Goal: Obtain resource: Obtain resource

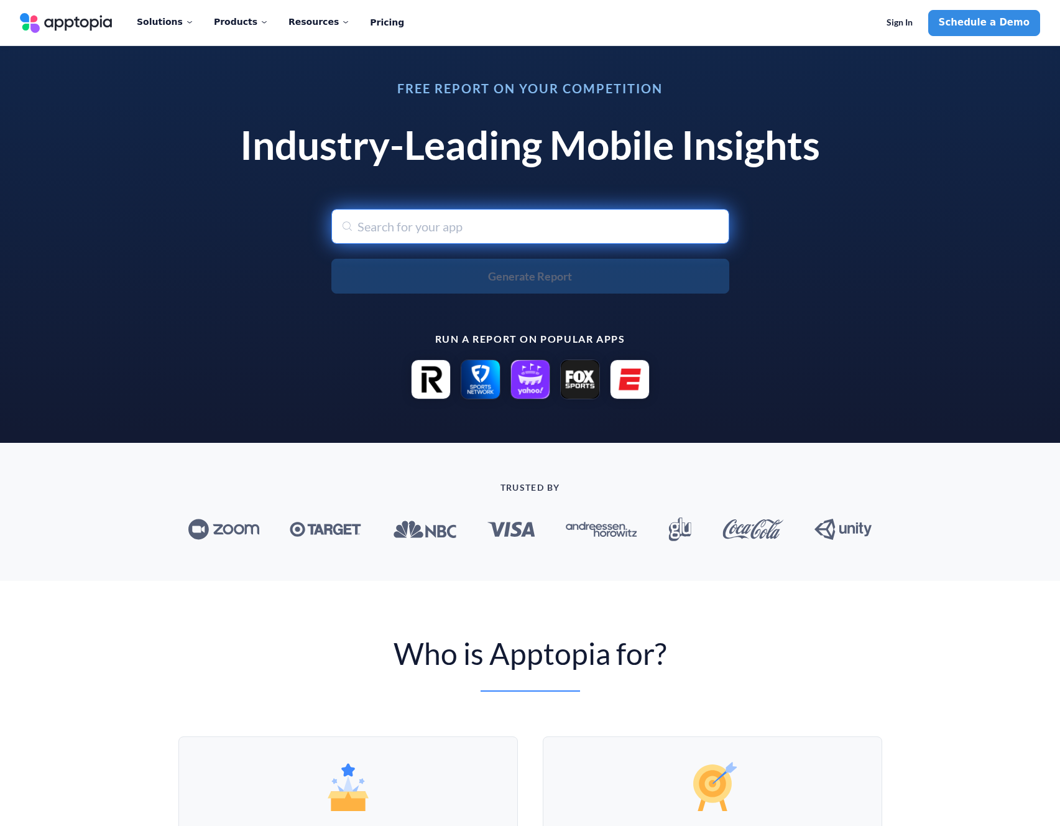
click at [403, 232] on input "text" at bounding box center [531, 226] width 398 height 35
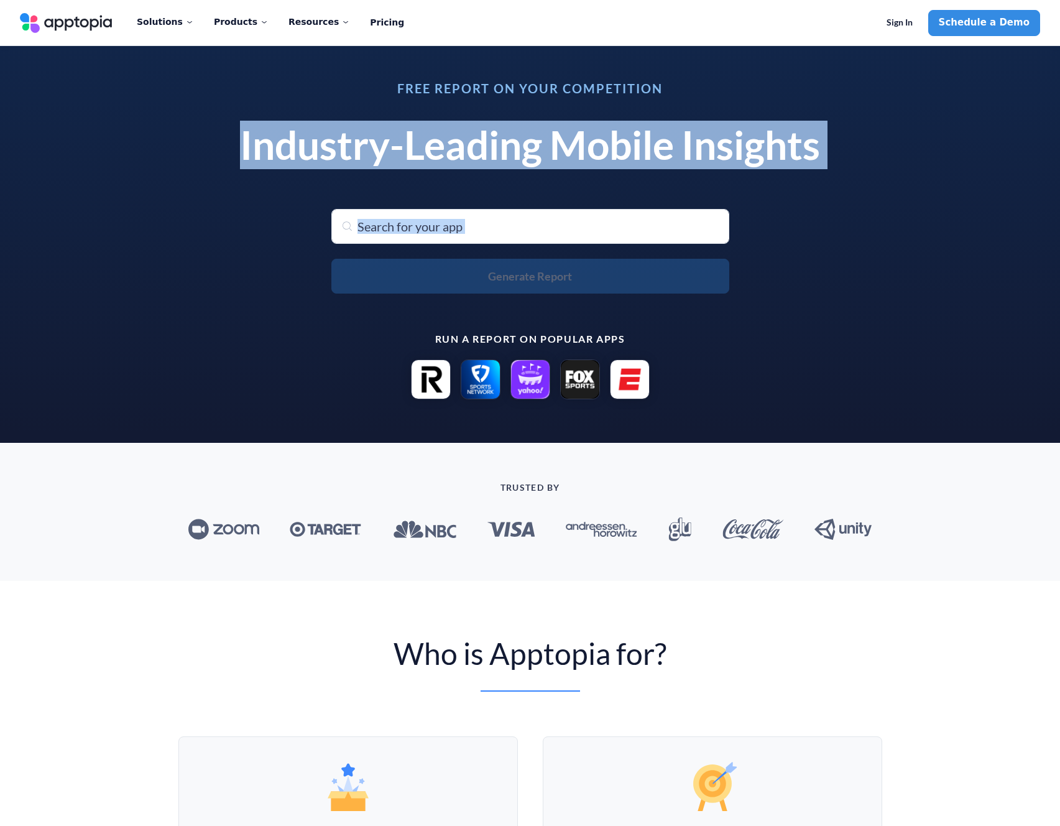
drag, startPoint x: 176, startPoint y: 139, endPoint x: 735, endPoint y: 313, distance: 585.7
click at [735, 313] on div "Free Report on Your Competition Industry-Leading Mobile Insights Search for any…" at bounding box center [530, 241] width 1060 height 404
click at [736, 316] on div "Free Report on Your Competition Industry-Leading Mobile Insights Search for any…" at bounding box center [530, 240] width 639 height 346
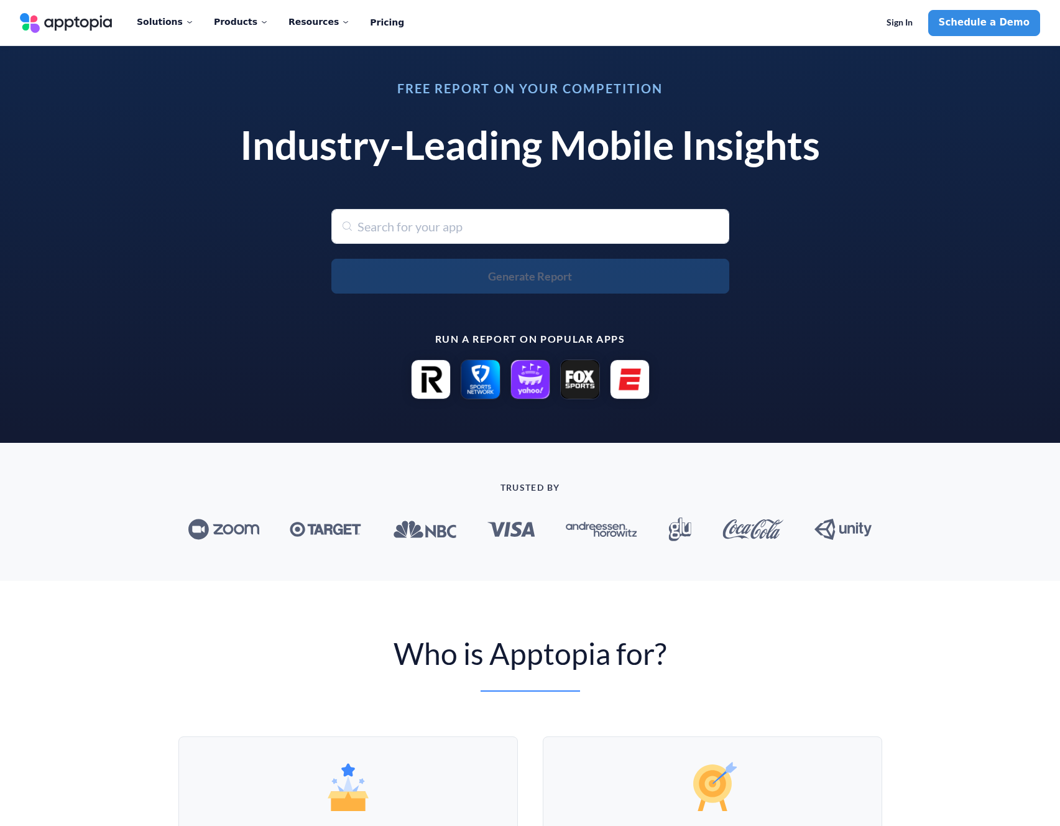
click at [581, 206] on div "Free Report on Your Competition Industry-Leading Mobile Insights Search for any…" at bounding box center [530, 240] width 639 height 346
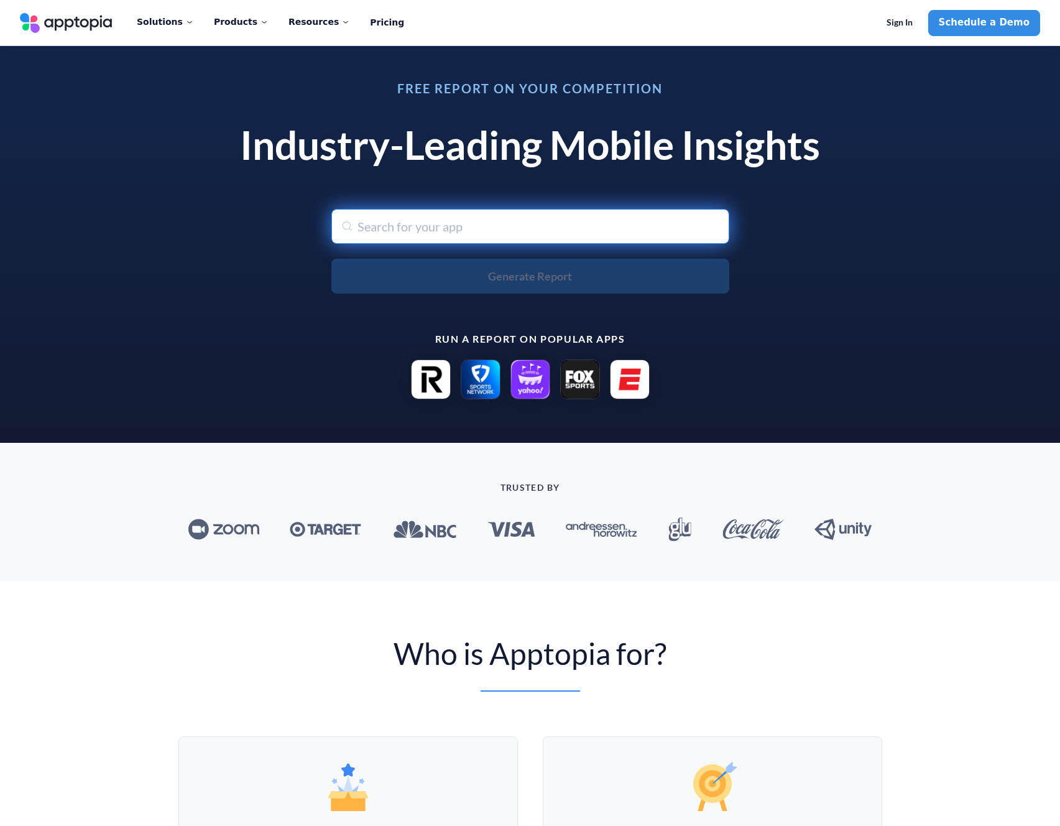
click at [572, 215] on input "text" at bounding box center [531, 226] width 398 height 35
click at [565, 221] on input "text" at bounding box center [531, 226] width 398 height 35
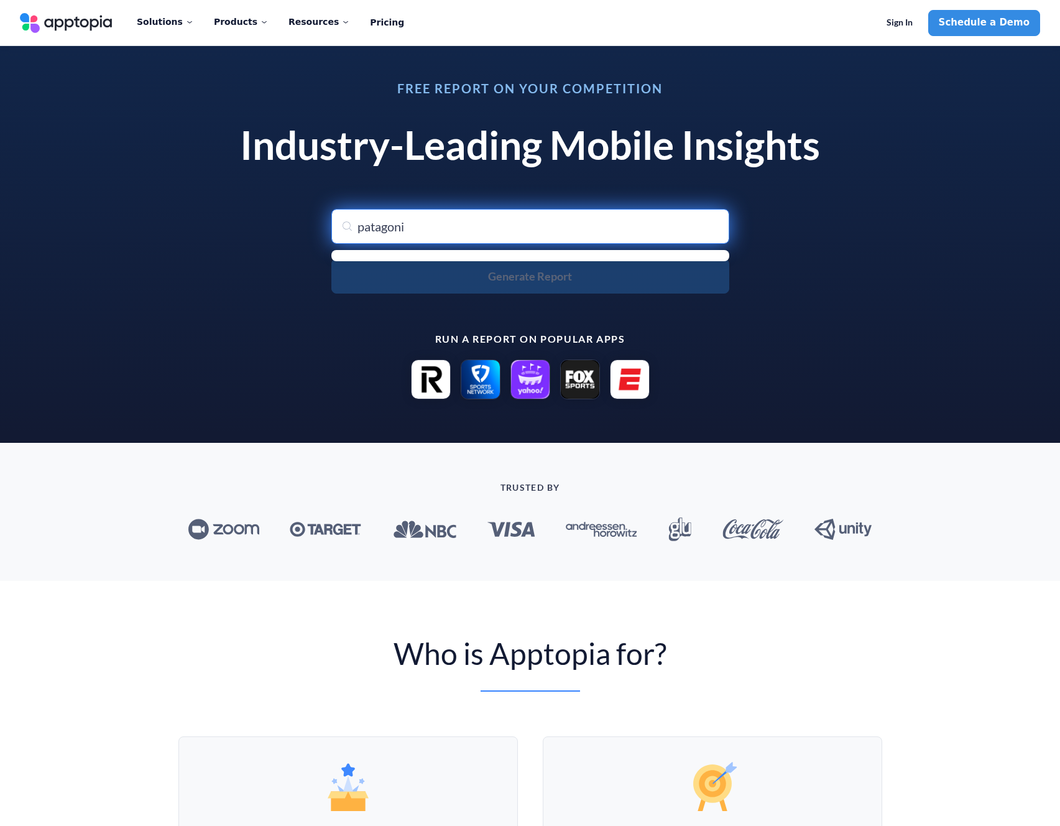
type input "patagonia"
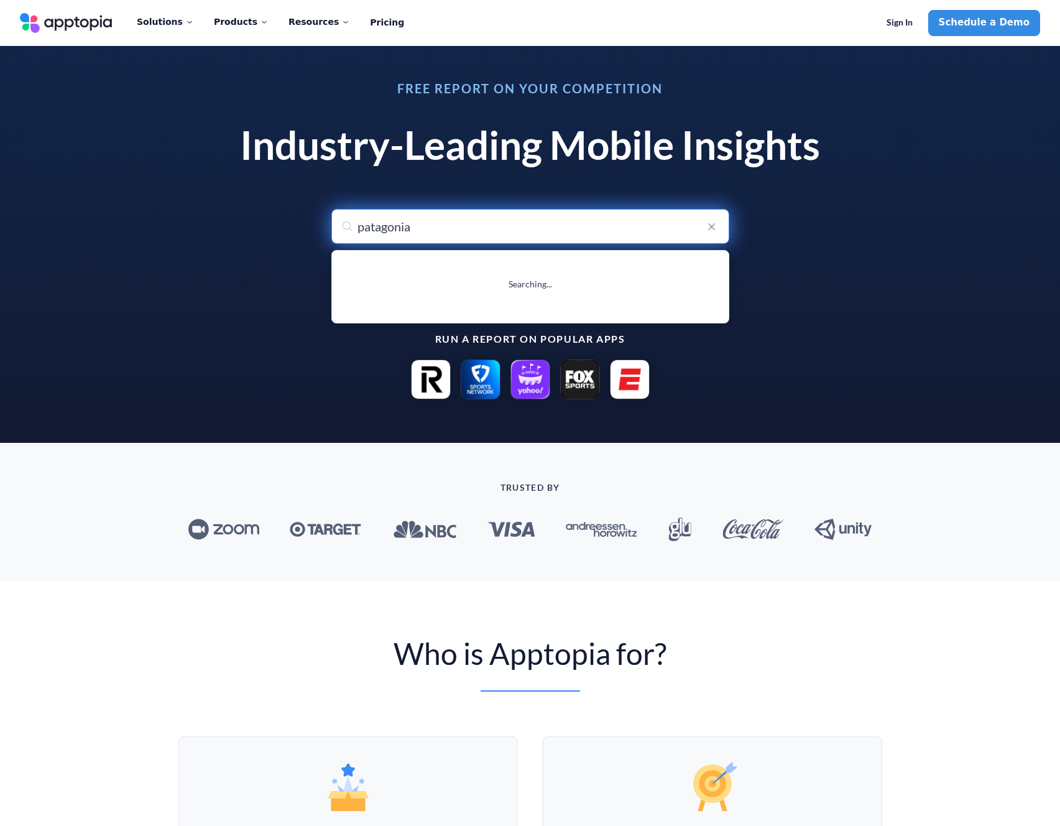
type input "patagonia Móvil"
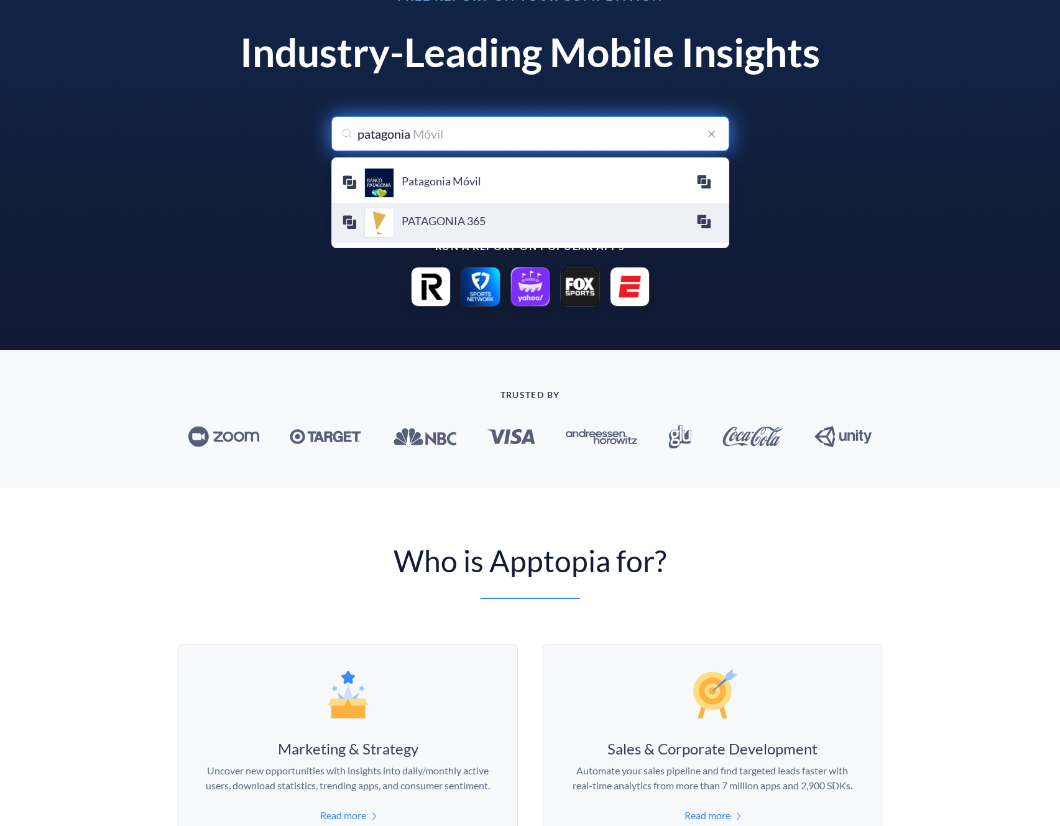
scroll to position [93, 0]
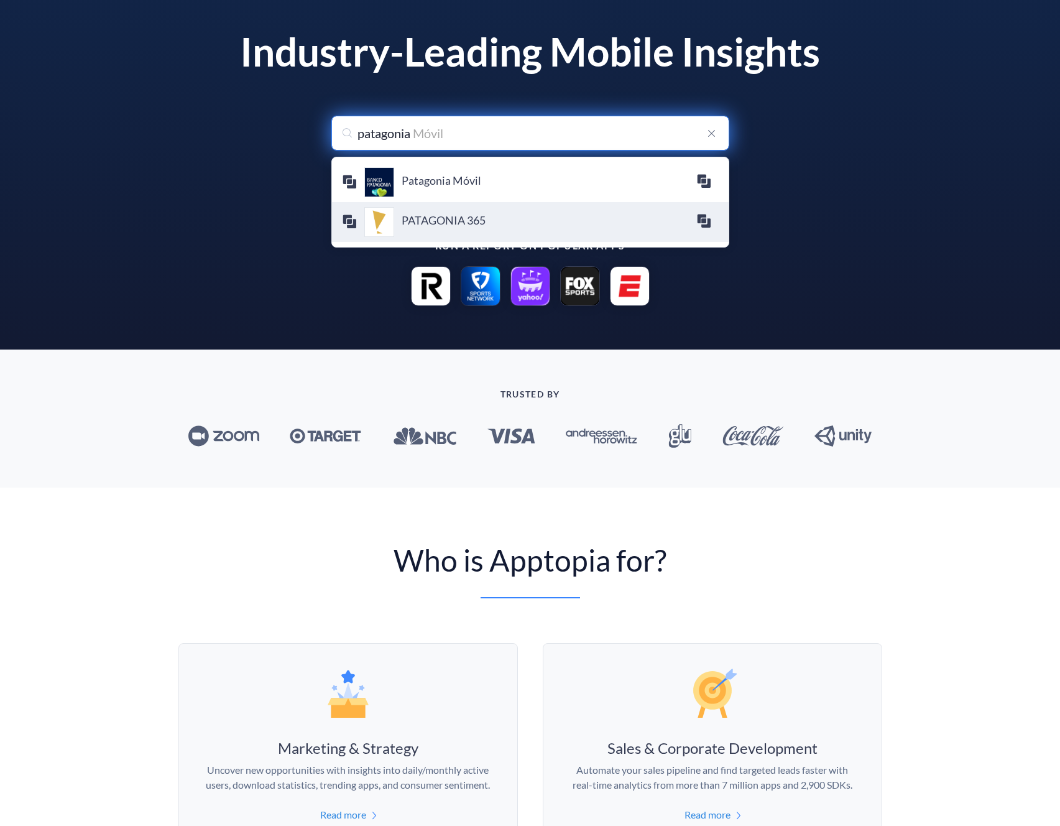
type input "Patagonia Móvil"
type input "patagonia"
type input "patagonia Móvil"
type input "Patagonia Móvil"
type input "patagonia"
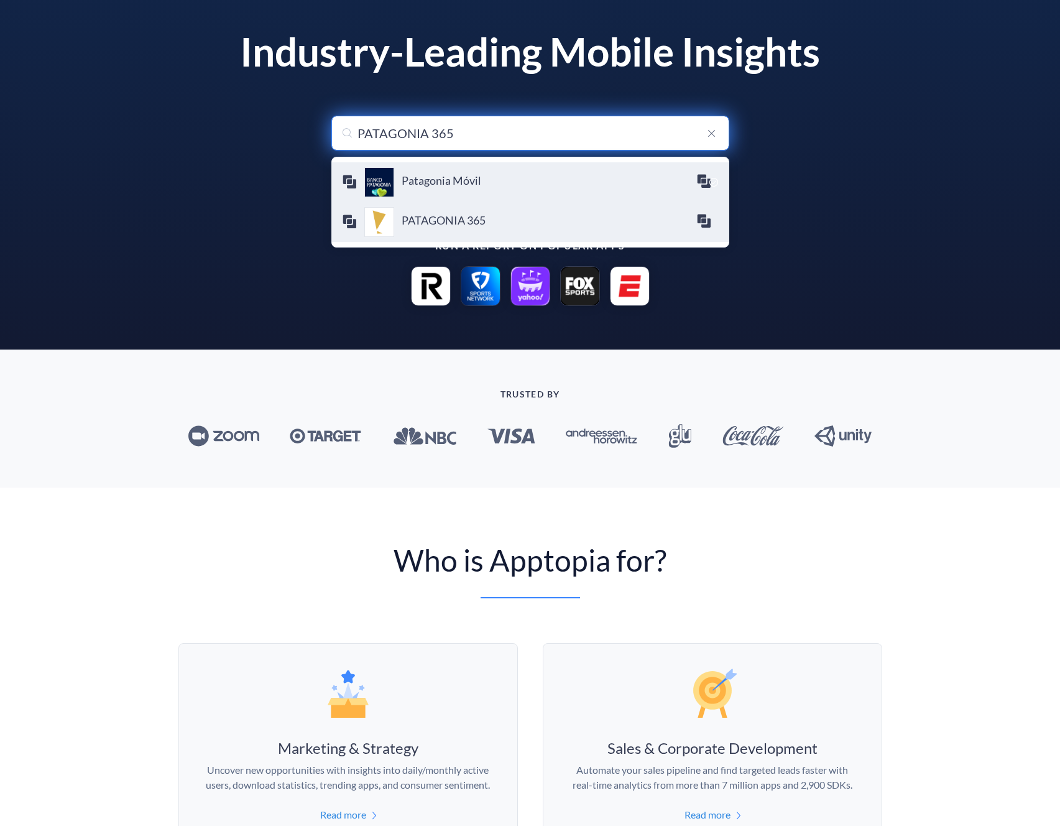
type input "patagonia Móvil"
type input "Patagonia Móvil"
type input "patagonia"
type input "patagonia Móvil"
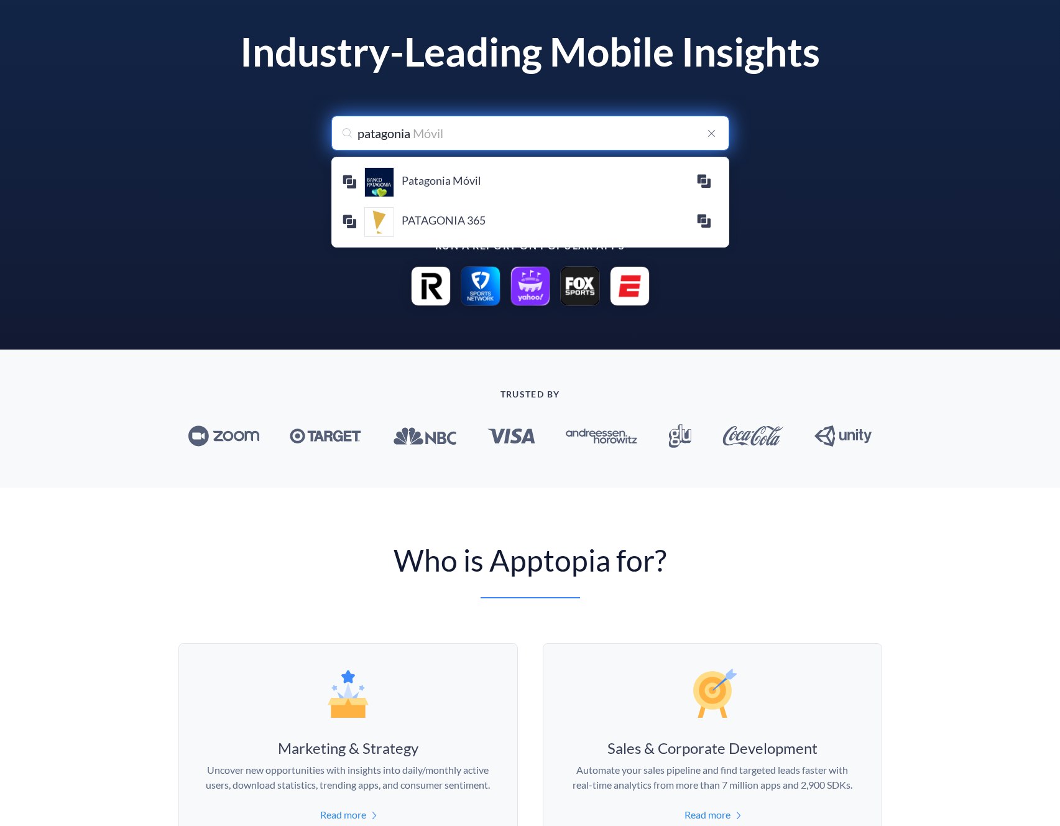
scroll to position [0, 0]
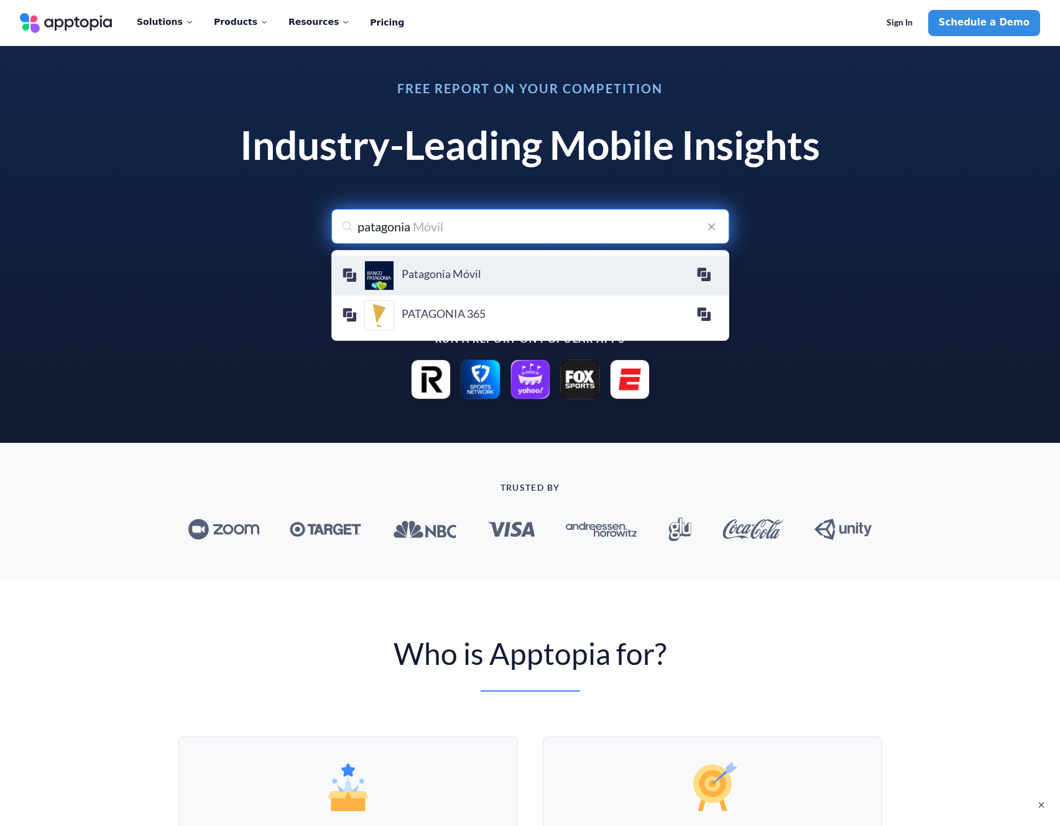
type input "patagonia a"
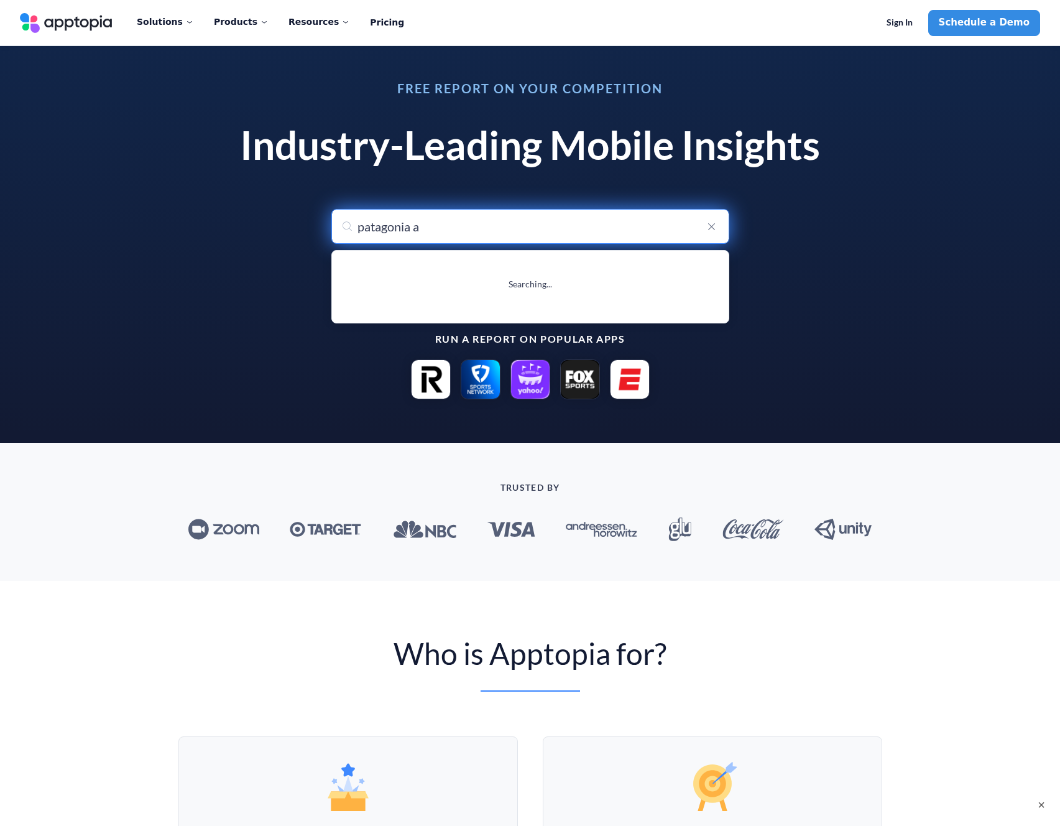
type input "patagonia"
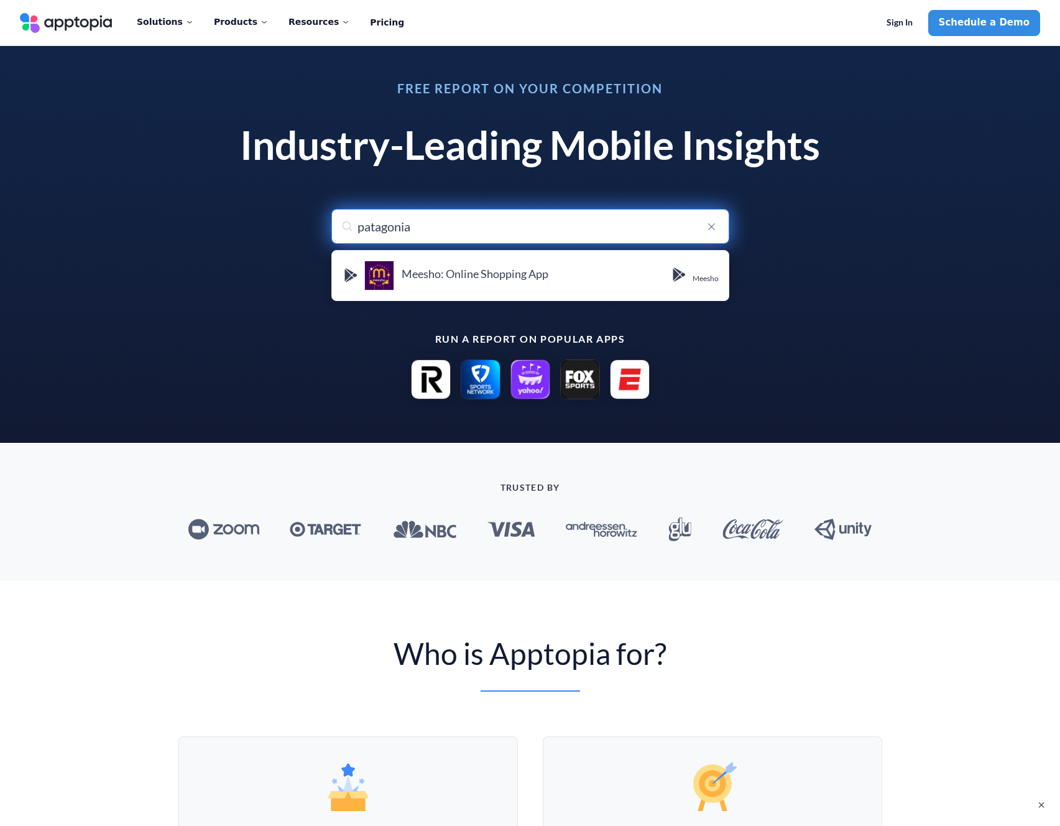
type input "patagonia Móvil"
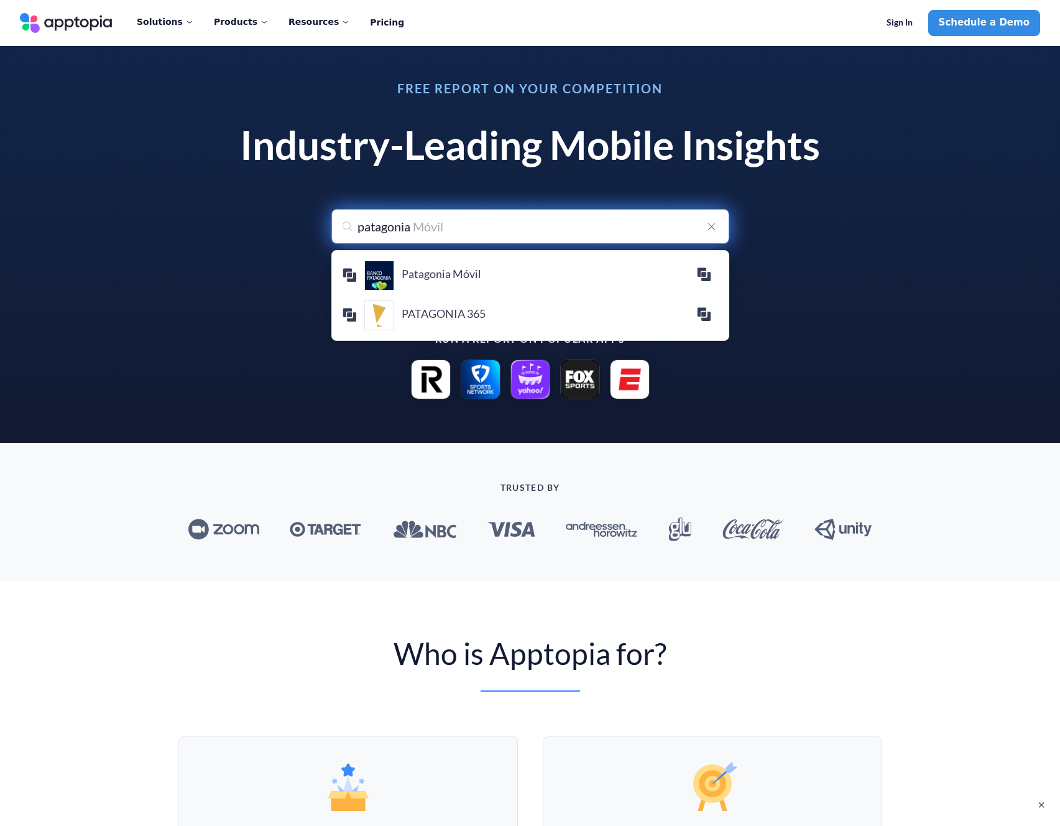
click at [475, 228] on input "patagonia" at bounding box center [531, 226] width 398 height 35
type input "t"
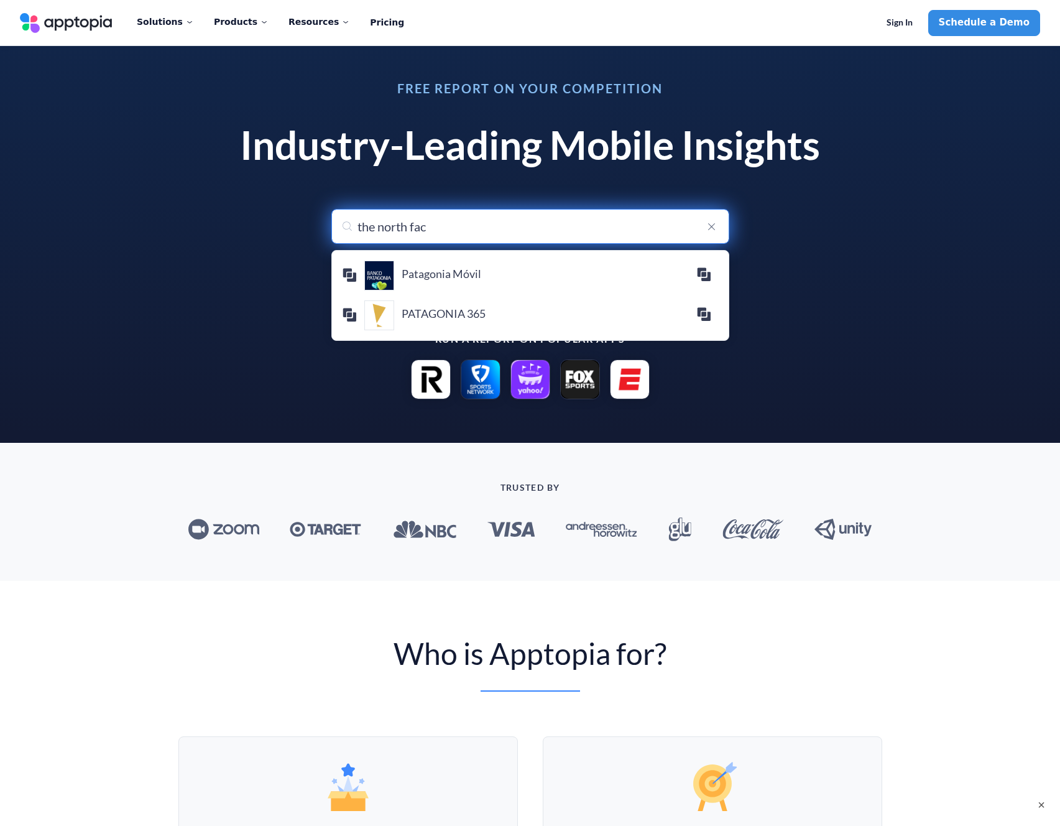
type input "the north face"
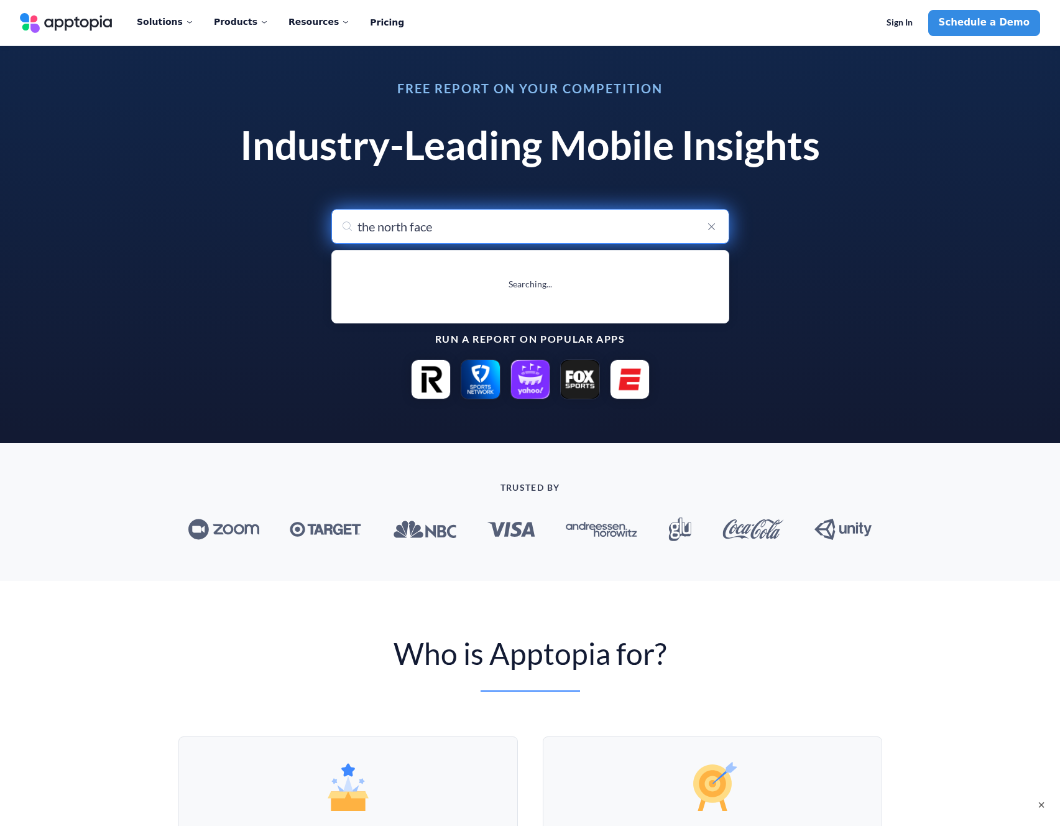
type input "the north face"
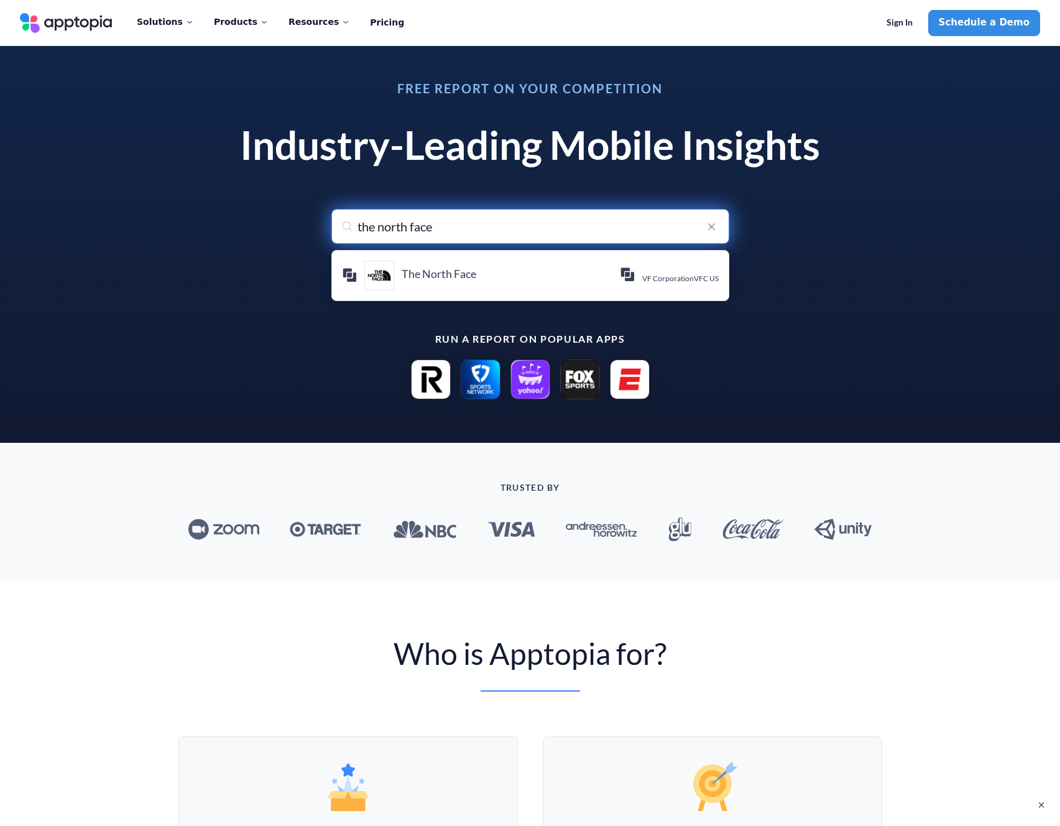
click at [436, 231] on input "the north face" at bounding box center [531, 226] width 398 height 35
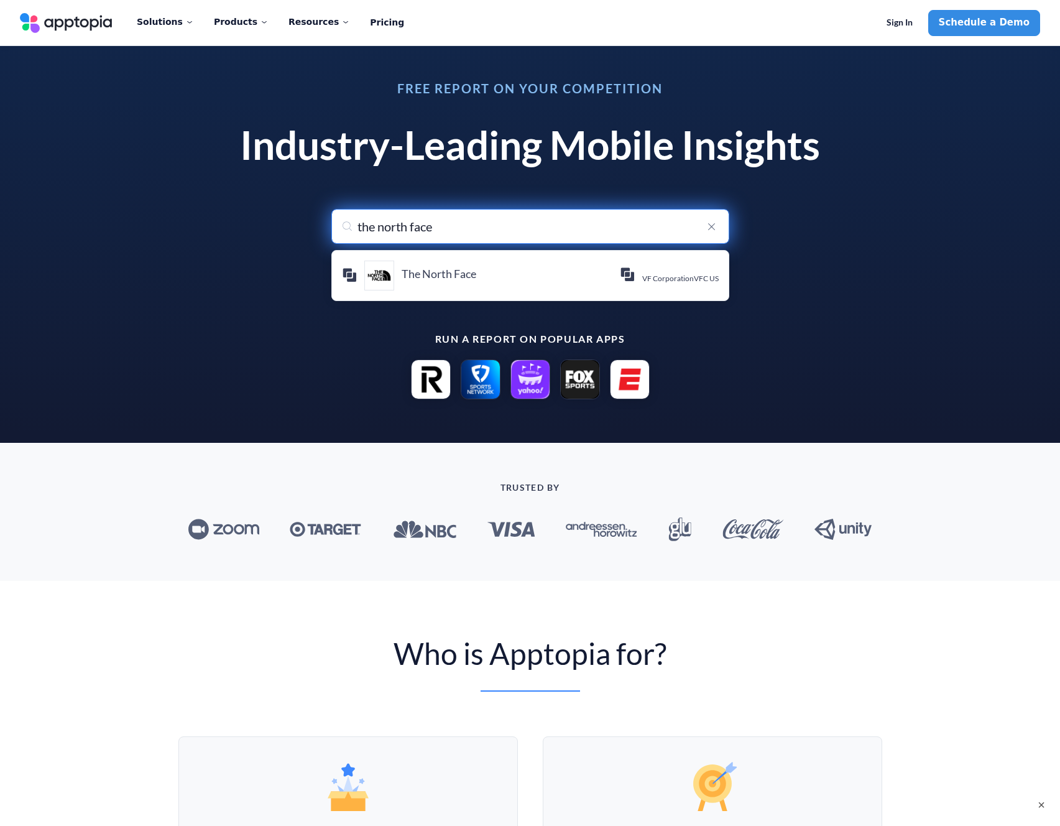
click at [436, 231] on input "the north face" at bounding box center [531, 226] width 398 height 35
type input "the north face"
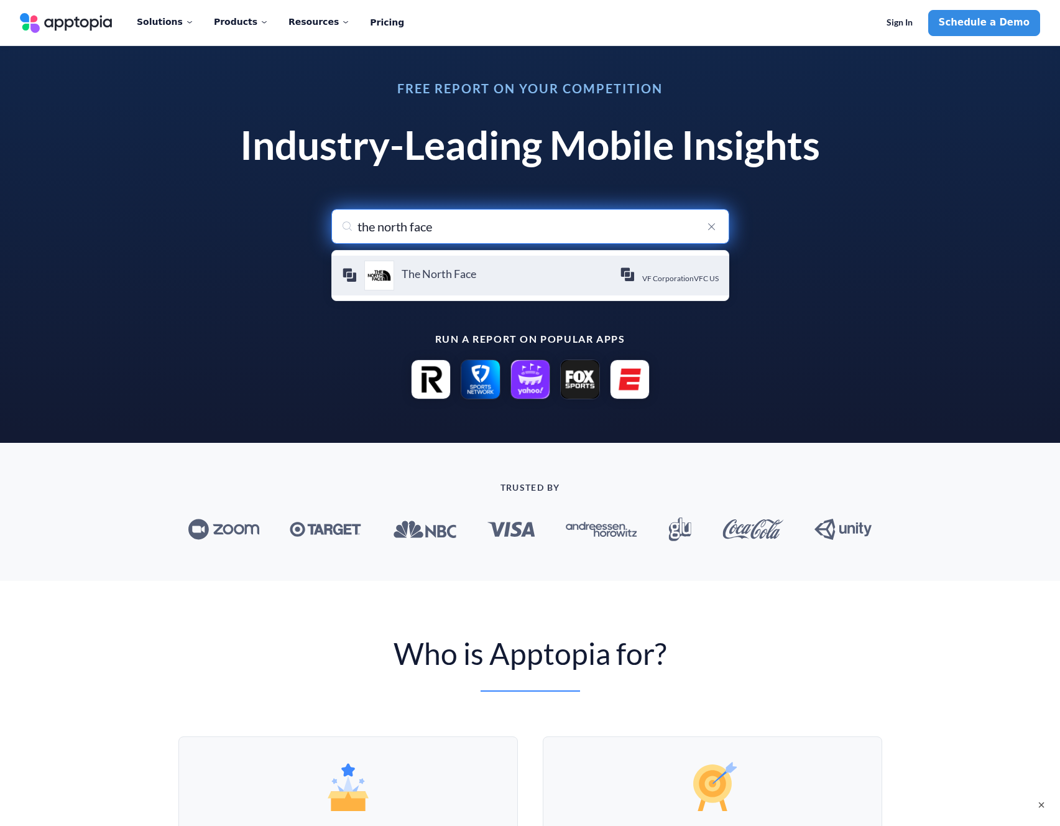
click at [482, 274] on h4 "The North Face" at bounding box center [511, 274] width 218 height 14
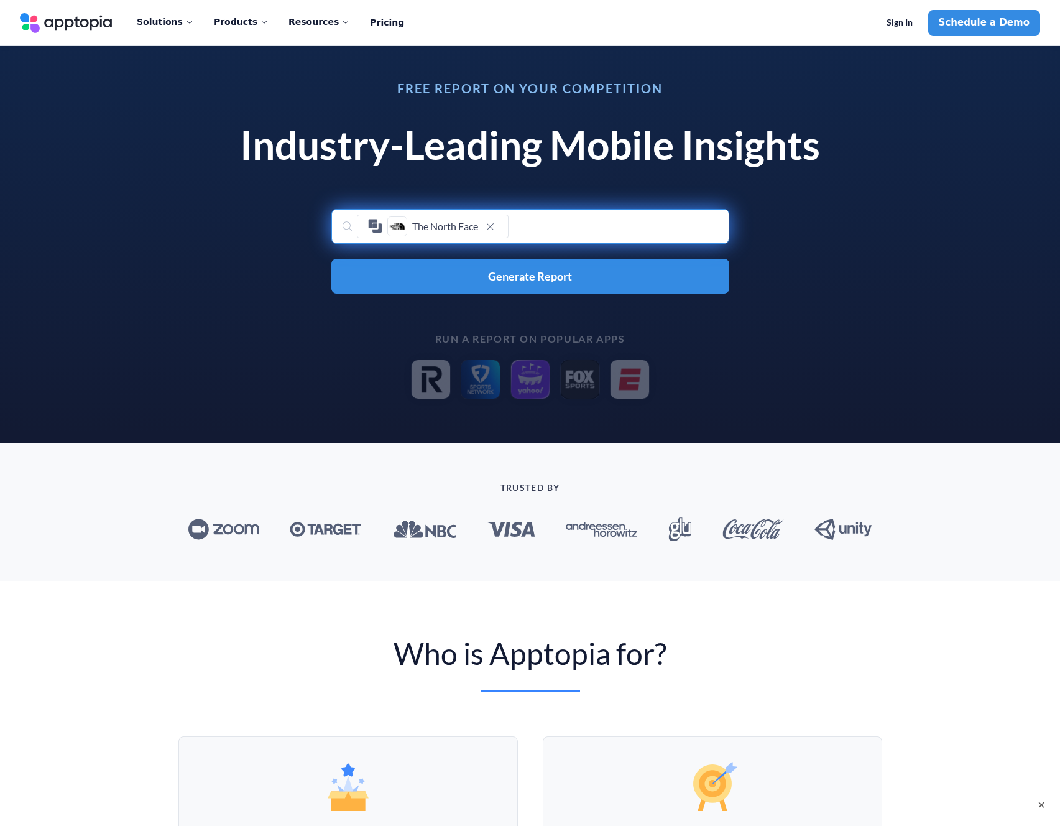
click at [573, 217] on div "The North Face" at bounding box center [531, 226] width 398 height 35
click at [572, 225] on div "The North Face" at bounding box center [531, 226] width 398 height 35
click at [568, 228] on div "The North Face" at bounding box center [531, 226] width 398 height 35
click at [544, 230] on div "The North Face" at bounding box center [531, 226] width 398 height 35
click at [526, 227] on div "The North Face" at bounding box center [531, 226] width 398 height 35
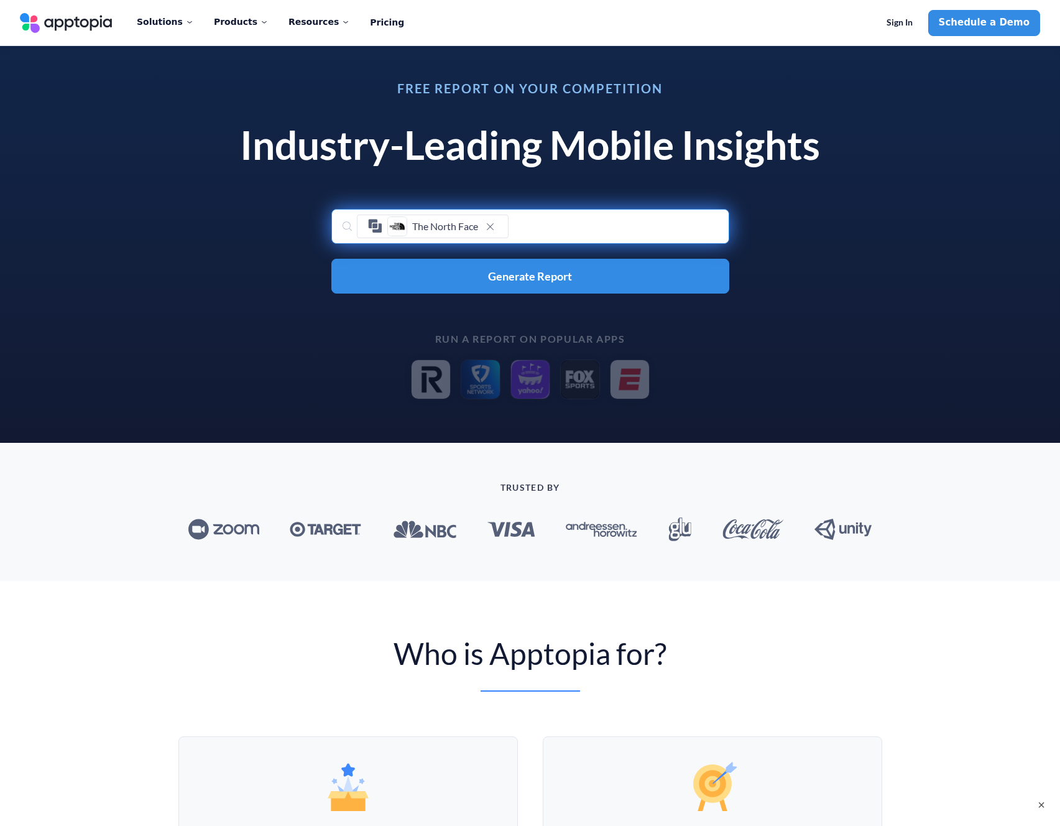
click at [526, 227] on div "The North Face" at bounding box center [531, 226] width 398 height 35
click at [527, 221] on div "The North Face" at bounding box center [531, 226] width 398 height 35
click at [373, 223] on icon at bounding box center [375, 226] width 15 height 15
click at [349, 226] on div "The North Face" at bounding box center [531, 226] width 398 height 35
click at [539, 223] on div "The North Face" at bounding box center [531, 226] width 398 height 35
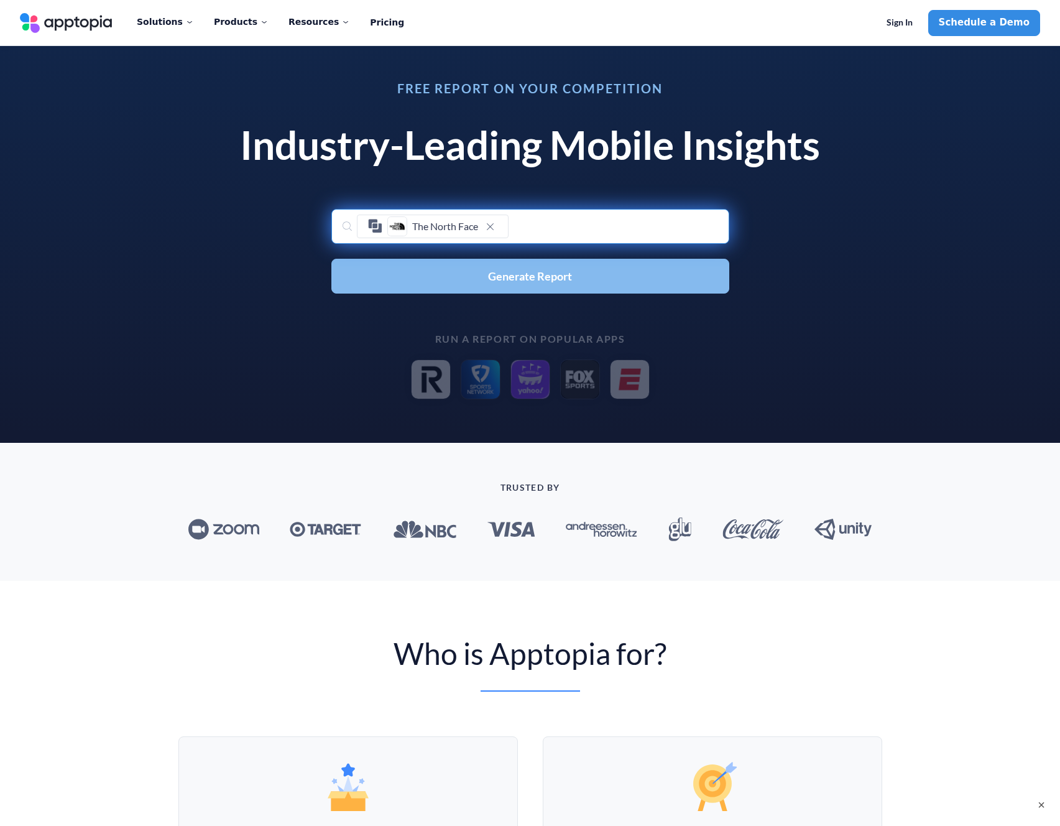
click at [521, 275] on span "Generate Report" at bounding box center [530, 276] width 84 height 11
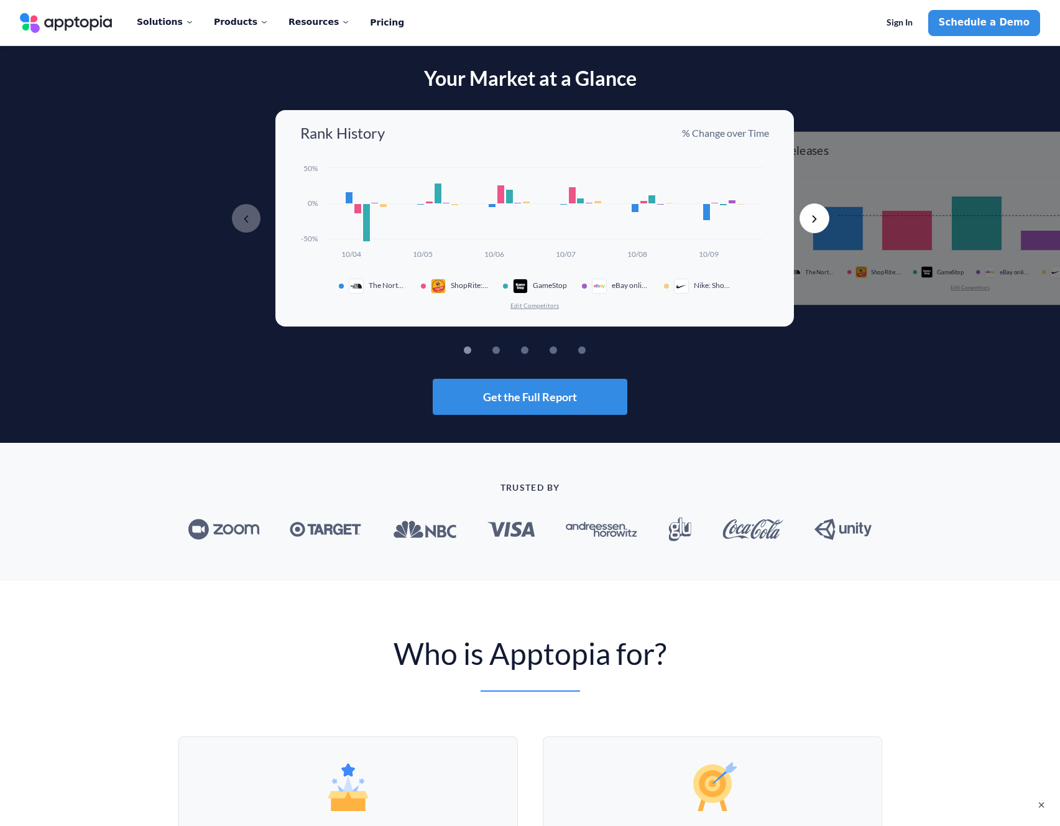
click at [810, 220] on button "Next" at bounding box center [815, 218] width 30 height 30
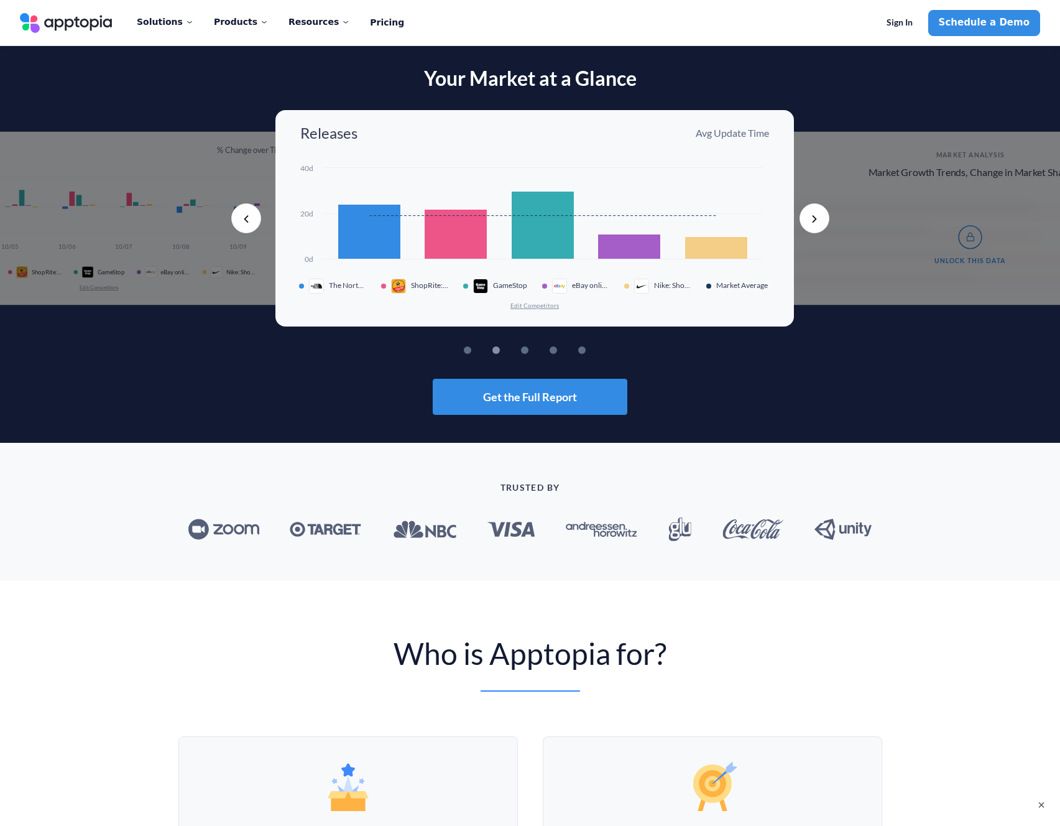
click at [412, 299] on div "Created with Highcharts 10.3.3 0d 20d 40d The North Face ShopRite: Groceries & …" at bounding box center [534, 236] width 469 height 148
click at [425, 274] on div "Created with Highcharts 10.3.3 0d 20d 40d The North Face ShopRite: Groceries & …" at bounding box center [534, 236] width 469 height 148
click at [494, 284] on span "GameStop" at bounding box center [511, 285] width 34 height 9
click at [610, 282] on div "The North Face ShopRite: Groceries & Savings GameStop eBay online shopping & se…" at bounding box center [534, 286] width 469 height 15
click at [685, 285] on span "Nike: Shoes, Apparel, Stories" at bounding box center [672, 285] width 37 height 9
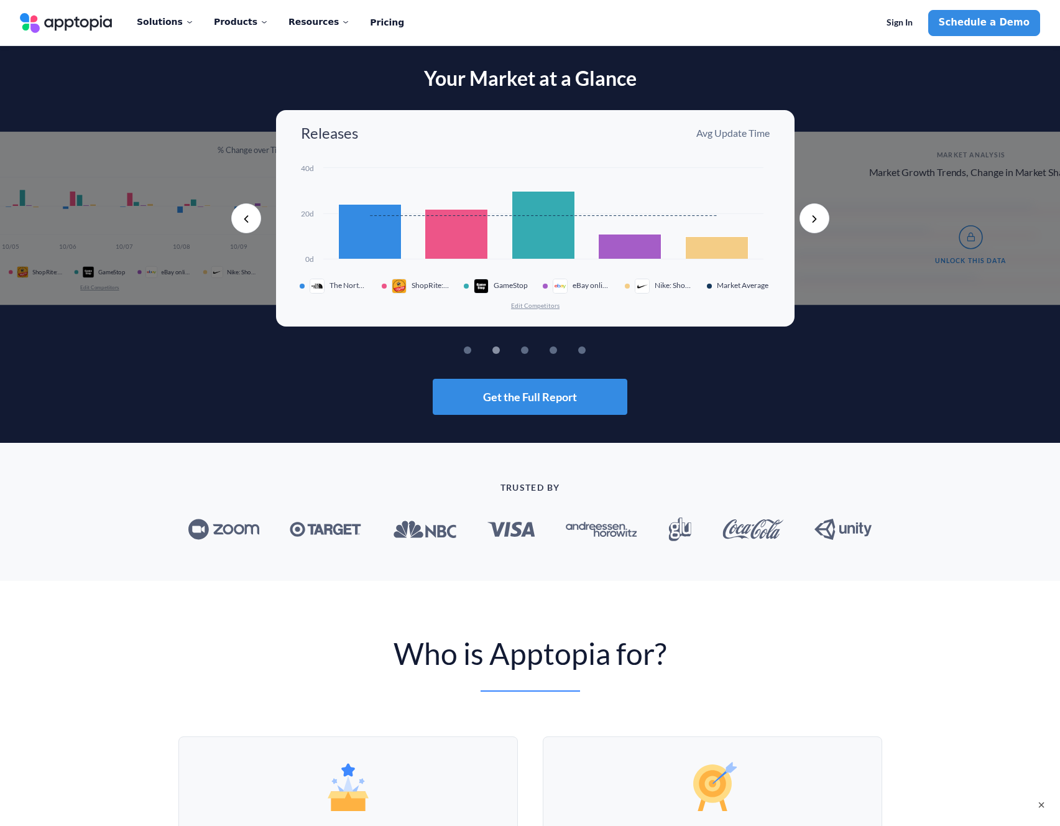
click at [761, 284] on span "Market Average" at bounding box center [744, 285] width 55 height 9
click at [846, 201] on div "Unlock This Data" at bounding box center [970, 245] width 375 height 96
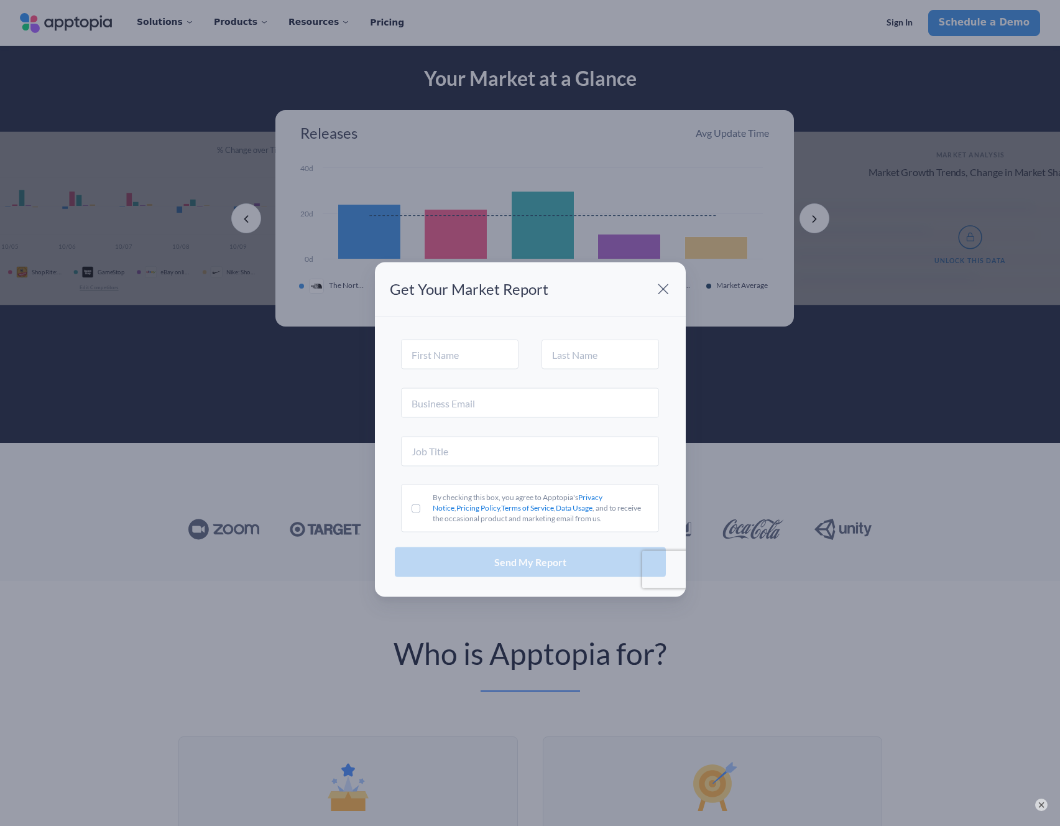
click at [809, 226] on div "Get Your Market Report By checking this box, you agree to Apptopia's Privacy No…" at bounding box center [530, 413] width 1060 height 826
drag, startPoint x: 682, startPoint y: 286, endPoint x: 662, endPoint y: 294, distance: 21.3
click at [681, 287] on header "Get Your Market Report" at bounding box center [530, 289] width 311 height 55
click at [662, 294] on span at bounding box center [663, 289] width 25 height 25
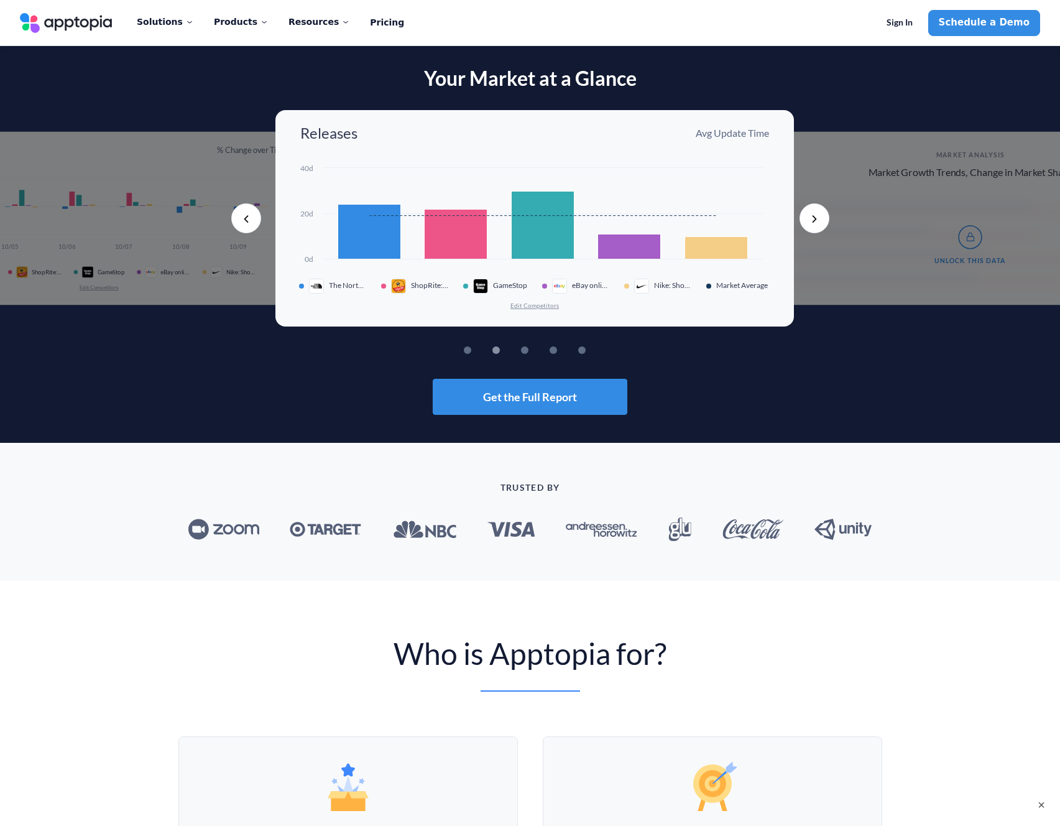
click at [827, 210] on button "Next" at bounding box center [815, 218] width 30 height 30
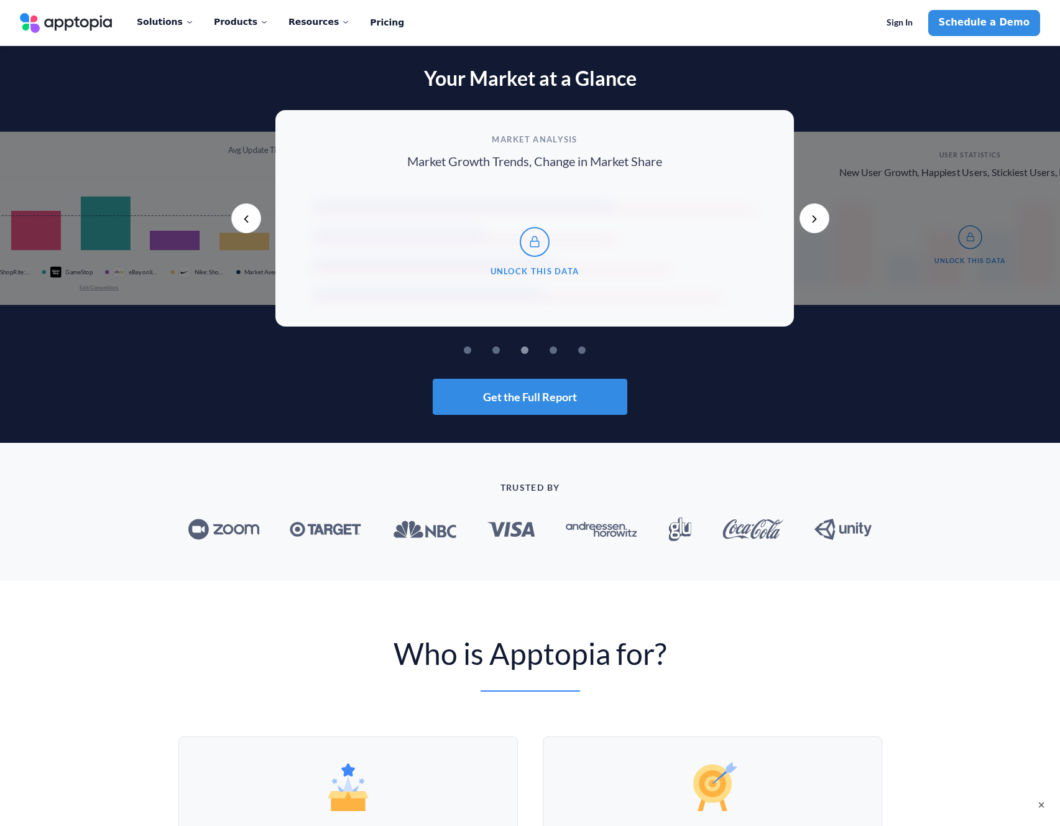
click at [822, 213] on button "Next" at bounding box center [815, 218] width 30 height 30
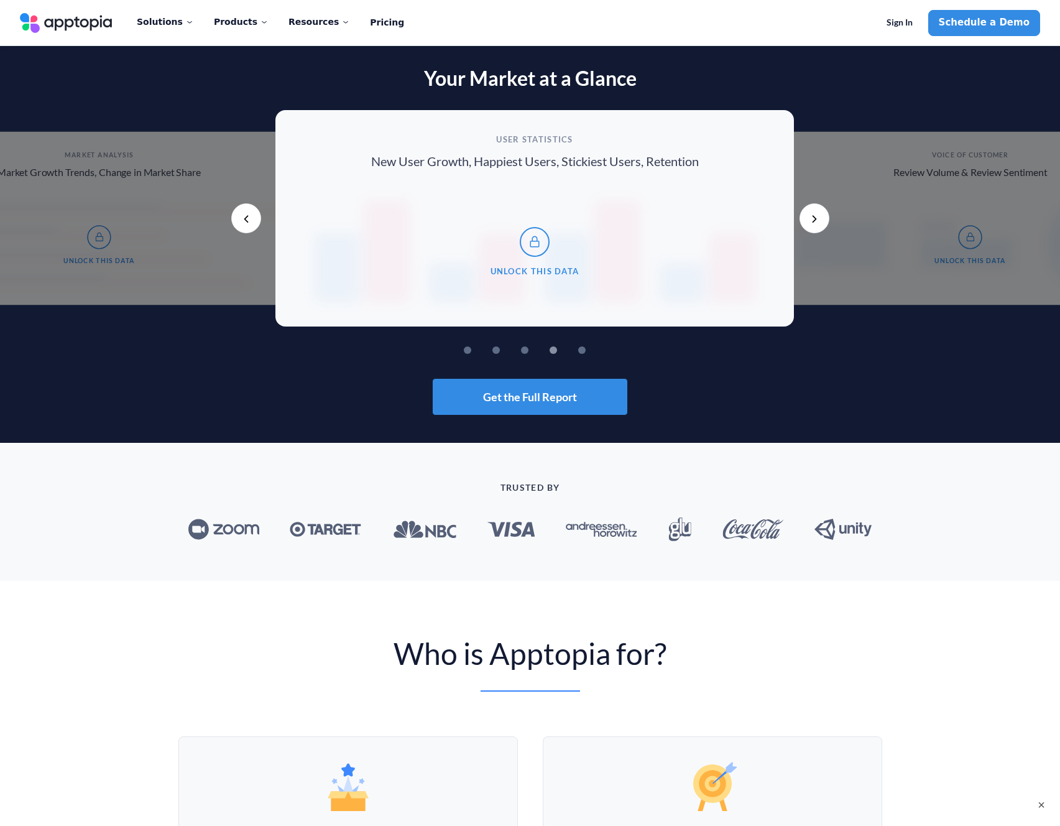
click at [822, 213] on button "Next" at bounding box center [815, 218] width 30 height 30
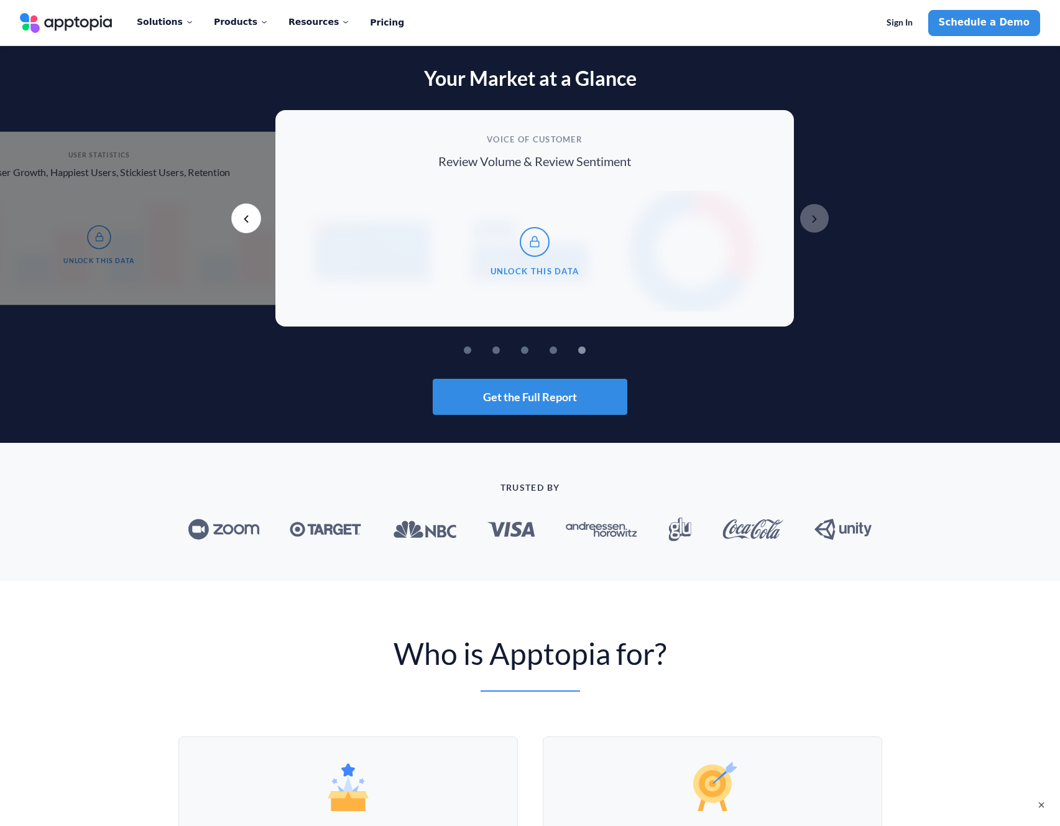
click at [822, 213] on button "Next" at bounding box center [815, 218] width 30 height 30
click at [239, 215] on button "Previous" at bounding box center [246, 218] width 30 height 30
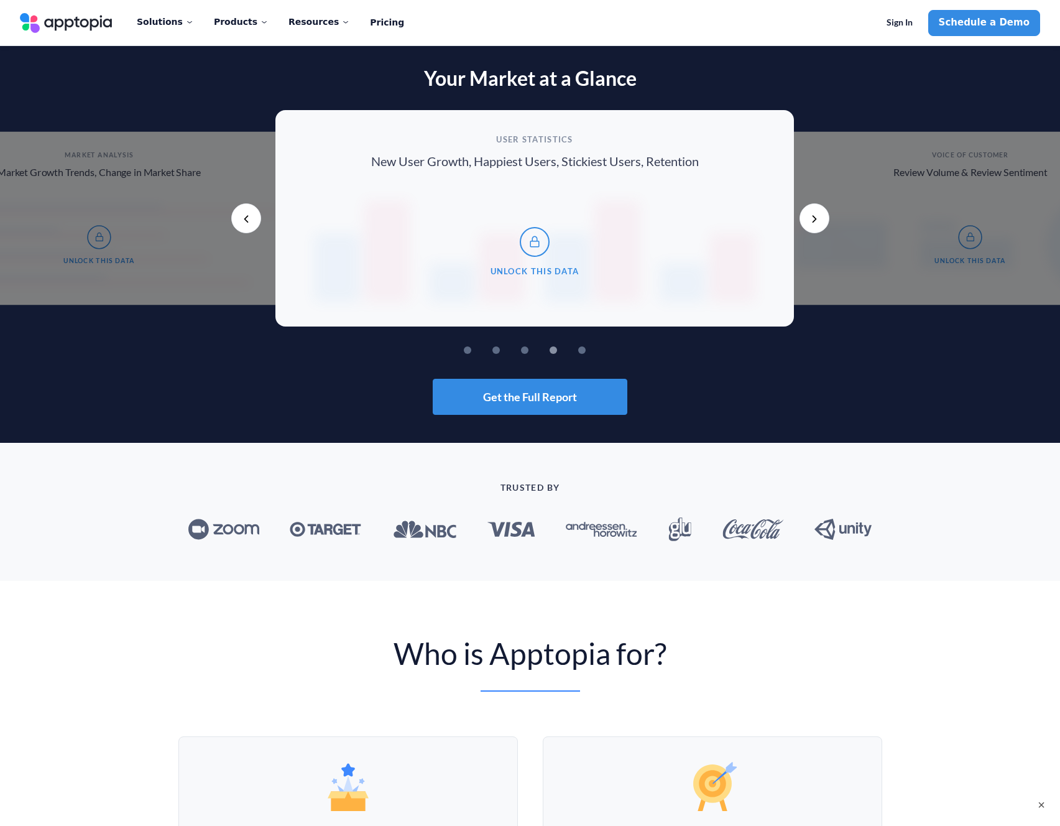
click at [239, 215] on button "Previous" at bounding box center [246, 218] width 30 height 30
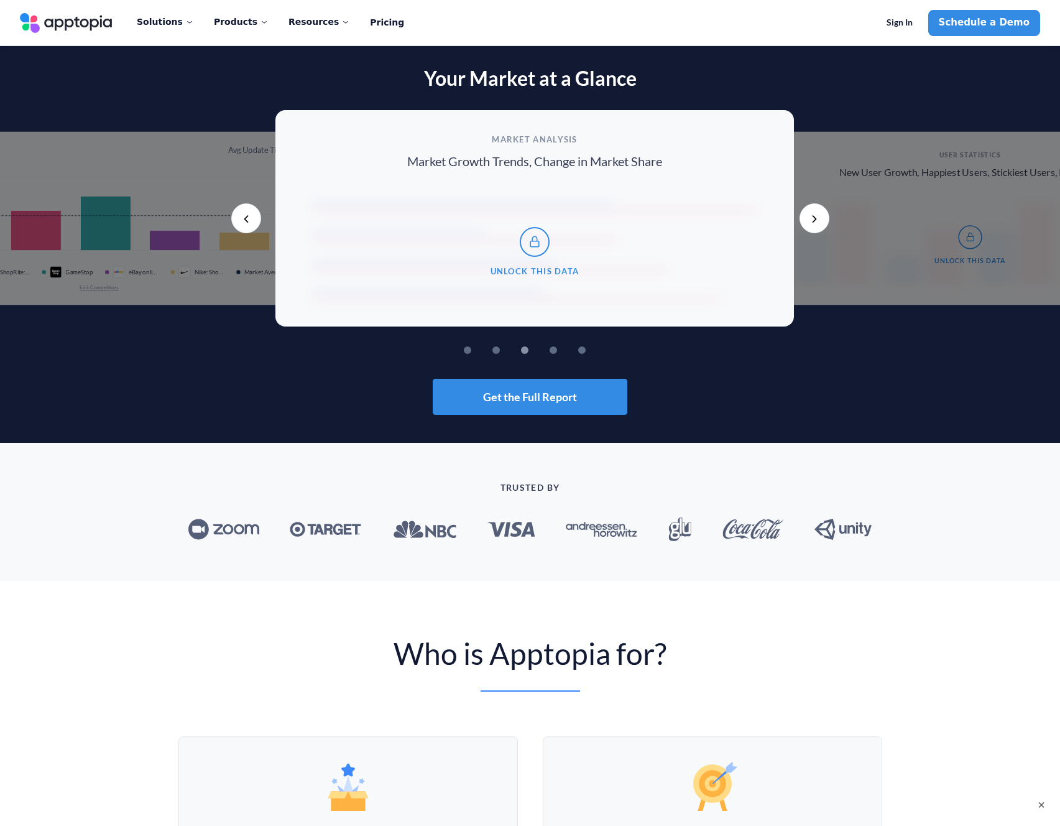
click at [239, 215] on button "Previous" at bounding box center [246, 218] width 30 height 30
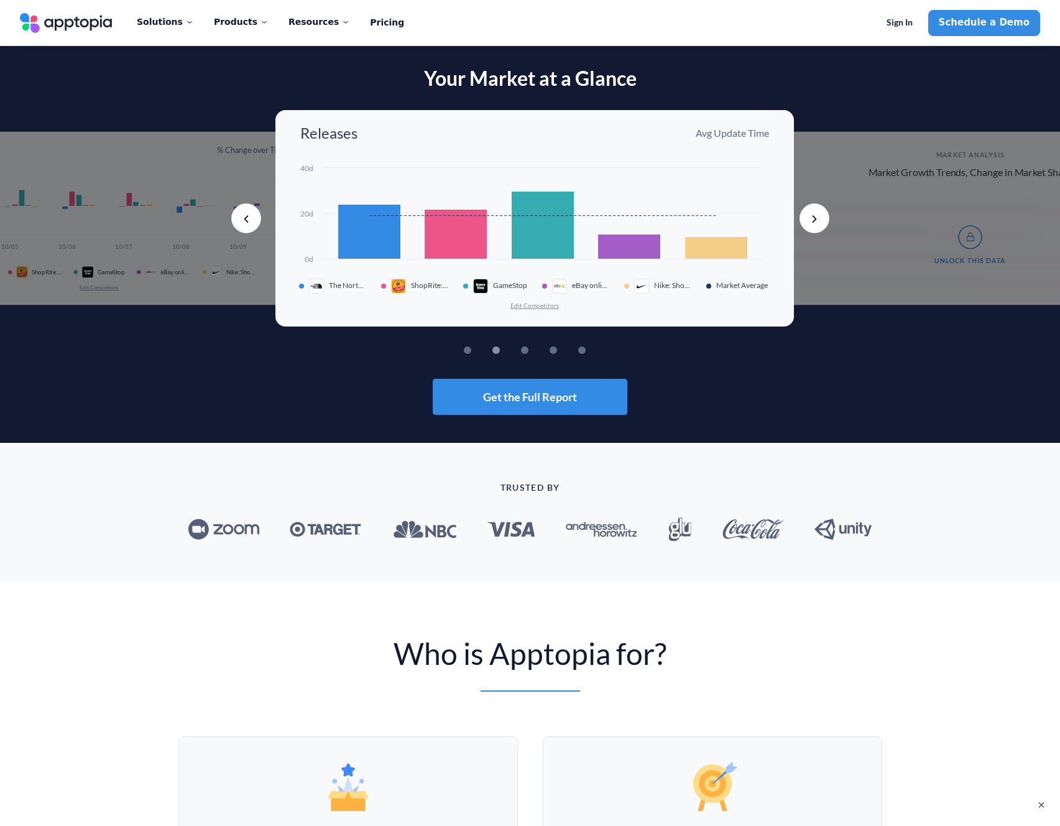
click at [239, 215] on button "Previous" at bounding box center [246, 218] width 30 height 30
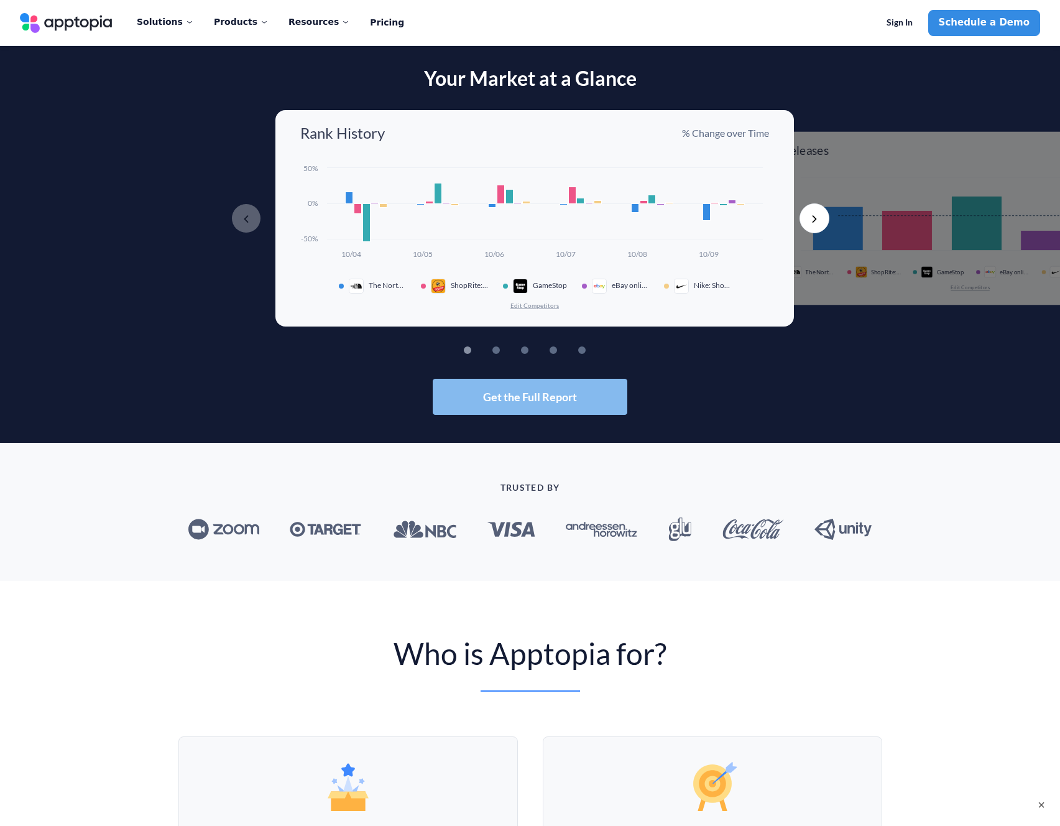
click at [566, 386] on button "Get the Full Report" at bounding box center [530, 397] width 195 height 36
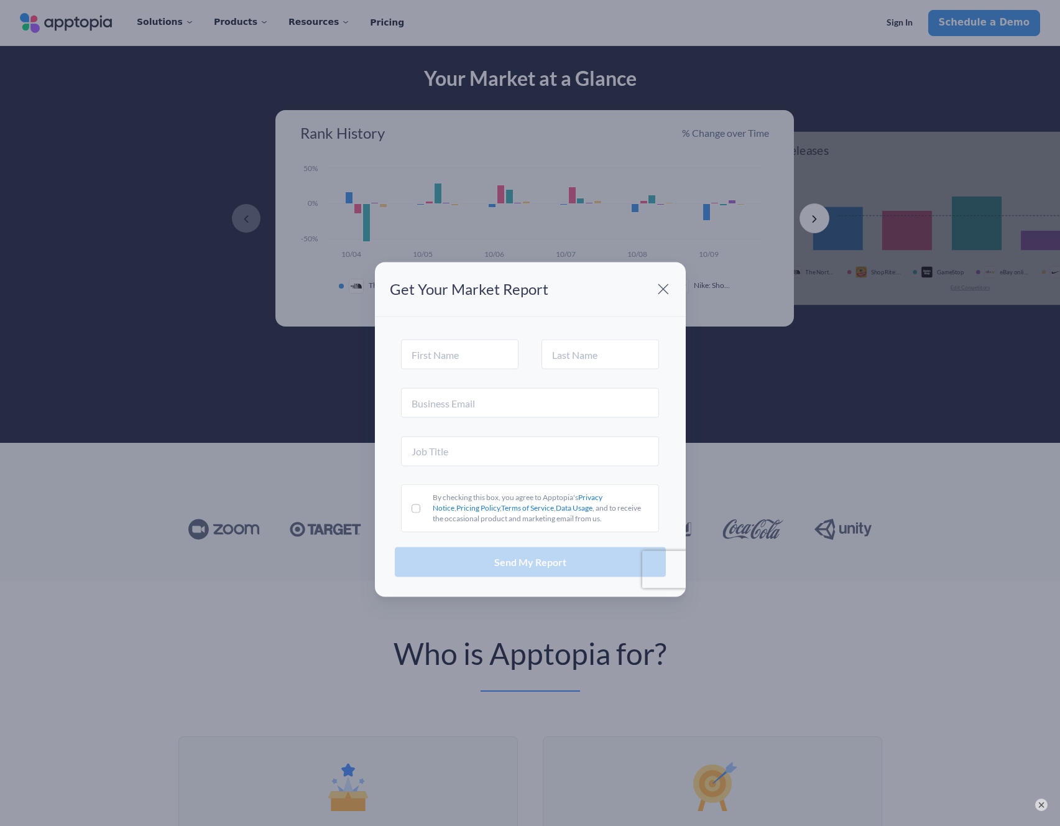
click at [446, 371] on fieldset at bounding box center [460, 355] width 131 height 39
click at [445, 362] on input "text" at bounding box center [460, 355] width 118 height 30
click at [636, 286] on header "Get Your Market Report" at bounding box center [530, 289] width 311 height 55
click at [659, 291] on span at bounding box center [663, 289] width 25 height 25
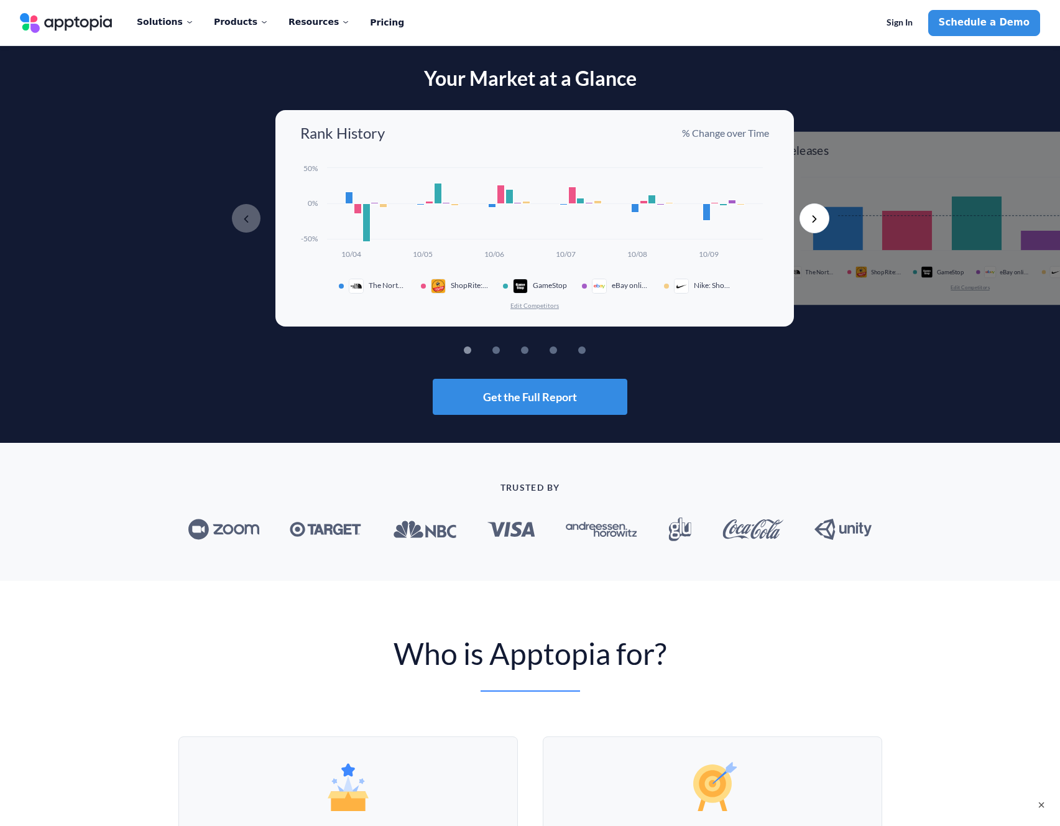
click at [737, 95] on div "Your Market at a Glance Previous Rank History % Change over Time Created with H…" at bounding box center [530, 241] width 1060 height 348
click at [885, 25] on div "Sign In Schedule a Demo" at bounding box center [852, 23] width 376 height 26
click at [906, 23] on span "Sign In" at bounding box center [900, 22] width 26 height 11
